Goal: Task Accomplishment & Management: Manage account settings

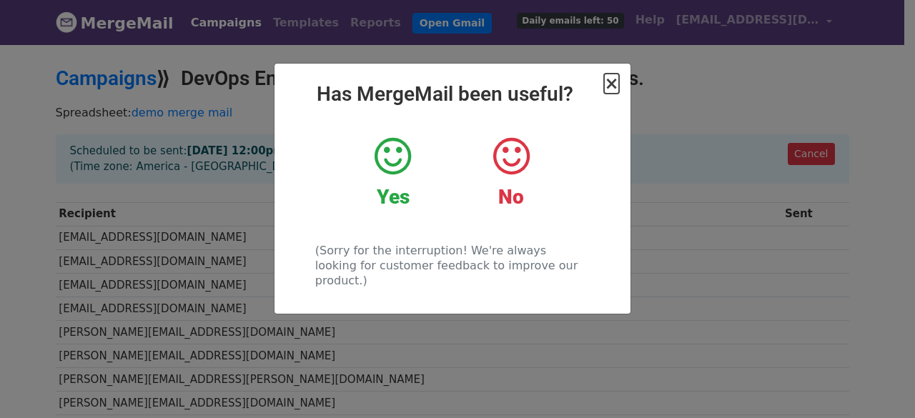
click at [610, 86] on span "×" at bounding box center [611, 84] width 14 height 20
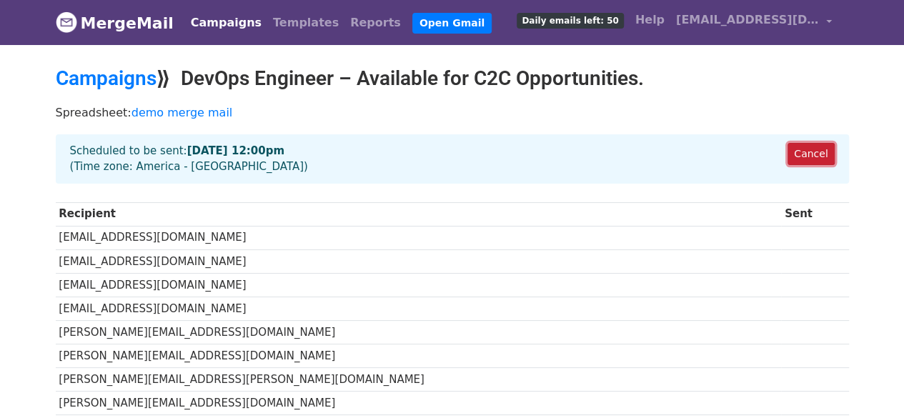
click at [813, 156] on link "Cancel" at bounding box center [810, 154] width 46 height 22
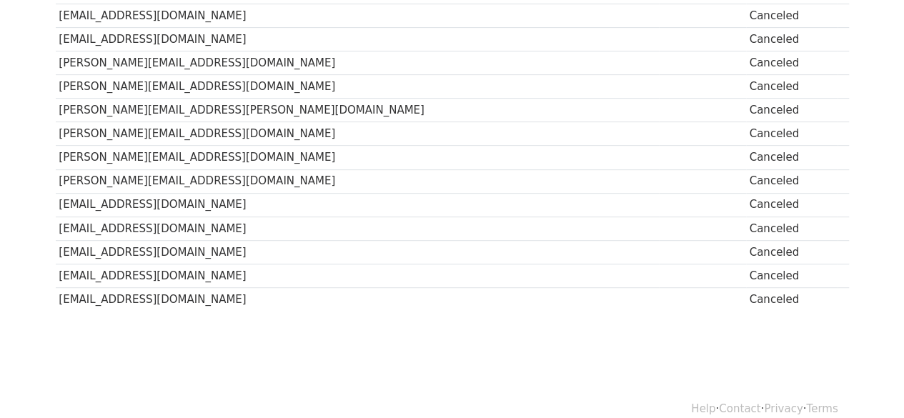
scroll to position [314, 0]
